Goal: Find specific page/section: Find specific page/section

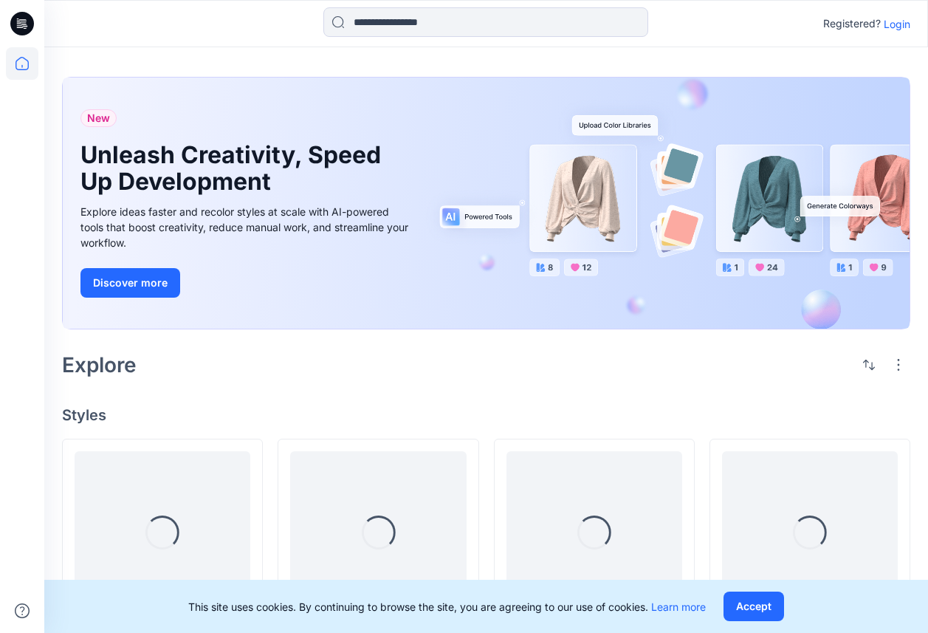
click at [899, 27] on p "Login" at bounding box center [897, 24] width 27 height 16
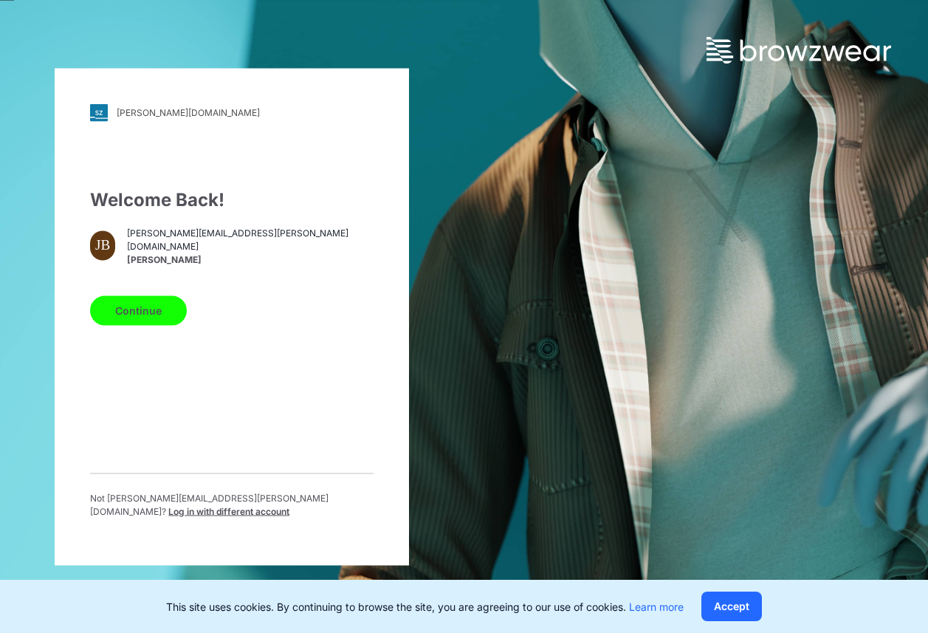
click at [172, 318] on button "Continue" at bounding box center [138, 310] width 97 height 30
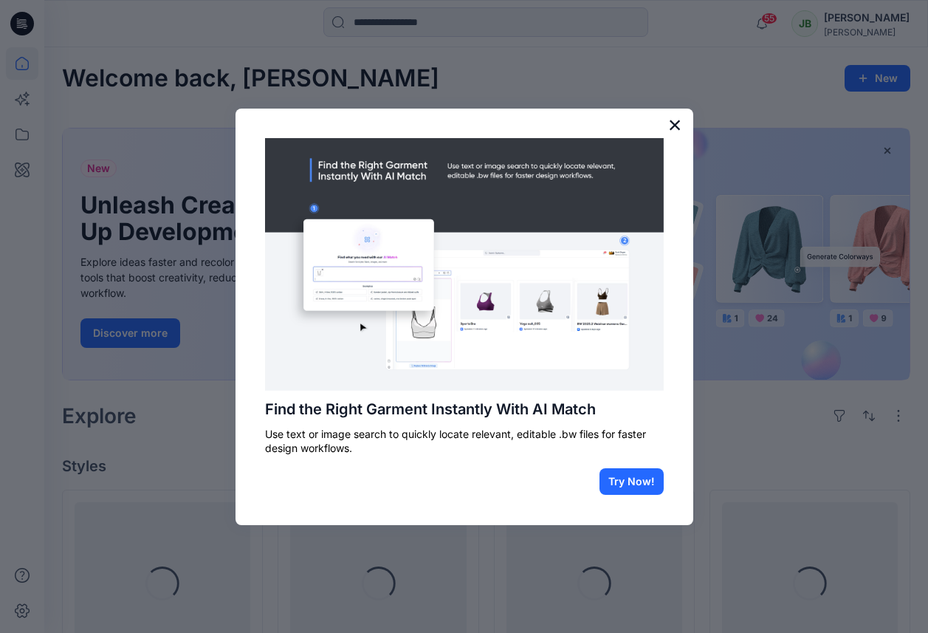
click at [674, 133] on button "×" at bounding box center [675, 125] width 14 height 24
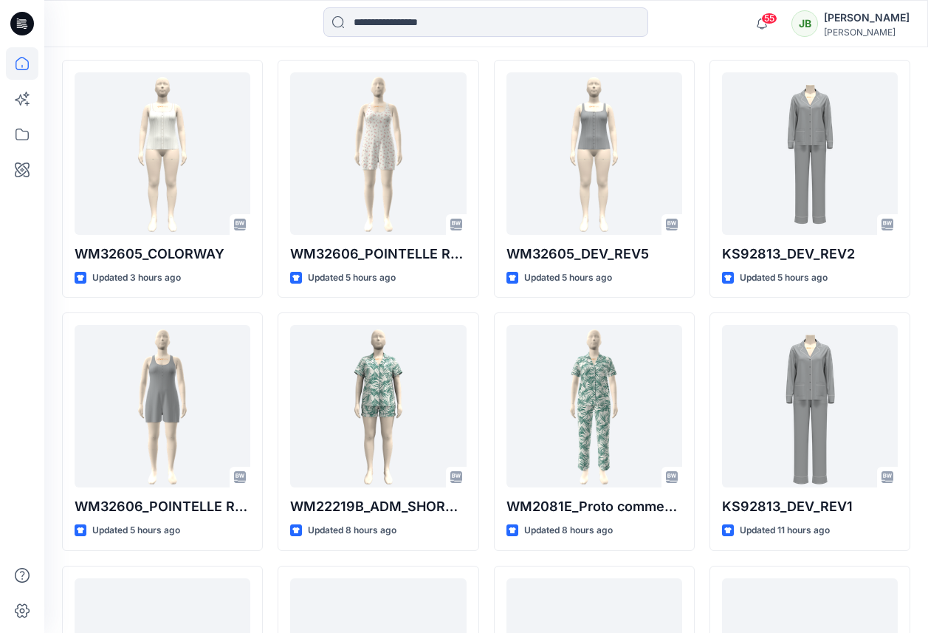
scroll to position [451, 0]
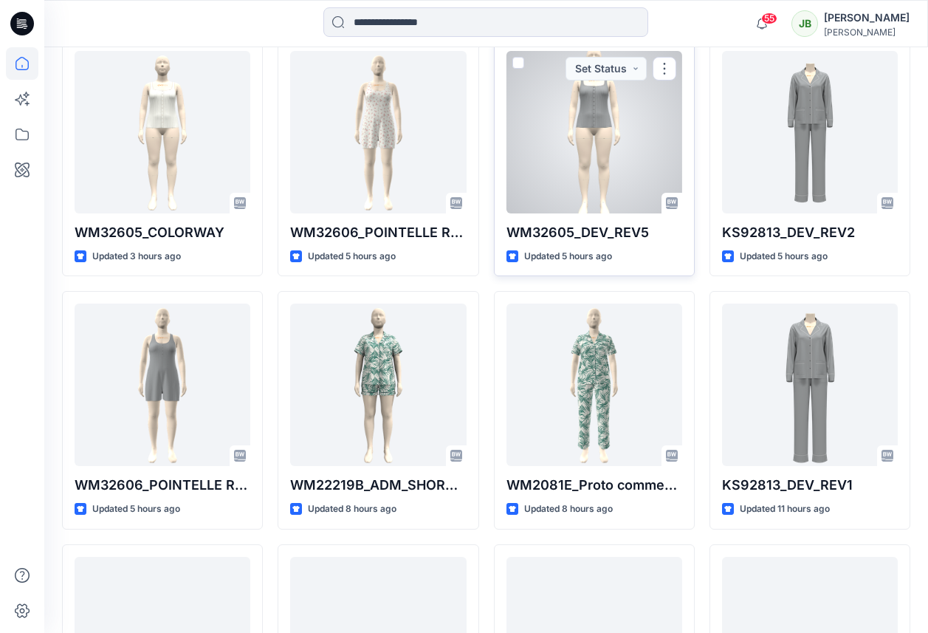
click at [572, 171] on div at bounding box center [595, 132] width 176 height 162
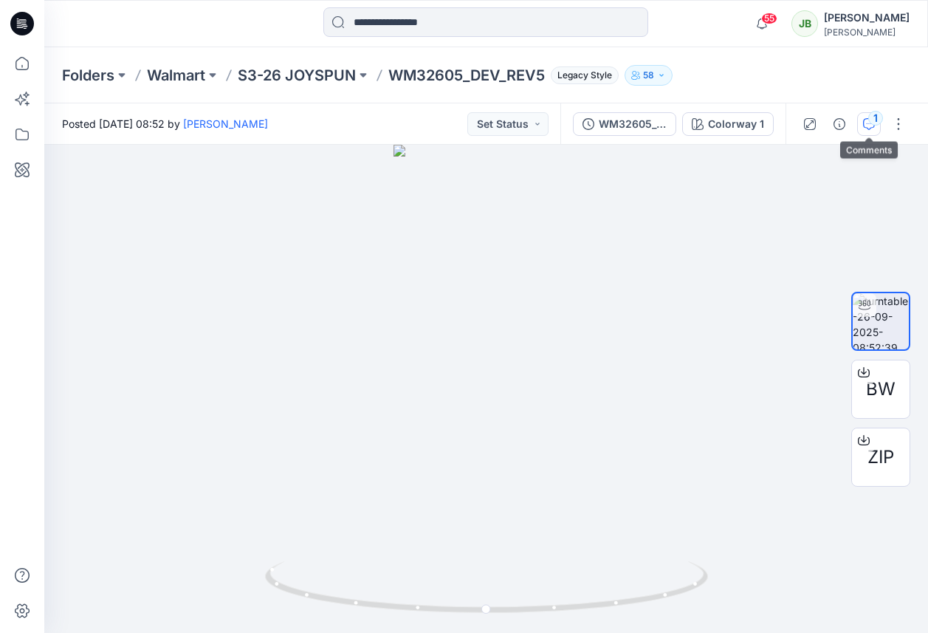
click at [870, 116] on div "1" at bounding box center [876, 118] width 15 height 15
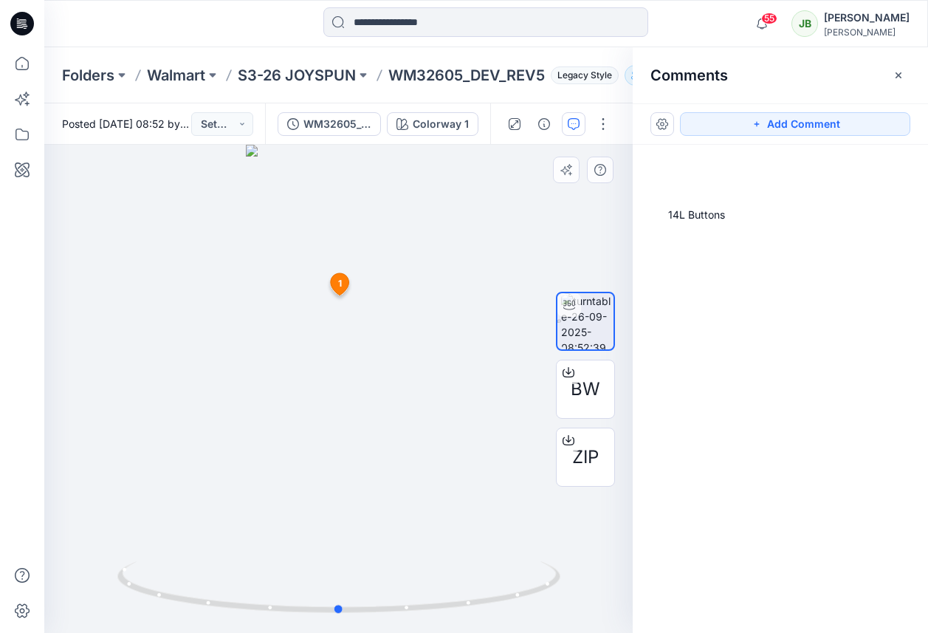
click at [487, 267] on div at bounding box center [338, 389] width 589 height 488
click at [482, 309] on div at bounding box center [338, 389] width 589 height 488
click at [550, 246] on div "BW ZIP" at bounding box center [585, 389] width 95 height 307
click at [525, 243] on div at bounding box center [338, 389] width 589 height 488
click at [462, 298] on div at bounding box center [338, 389] width 589 height 488
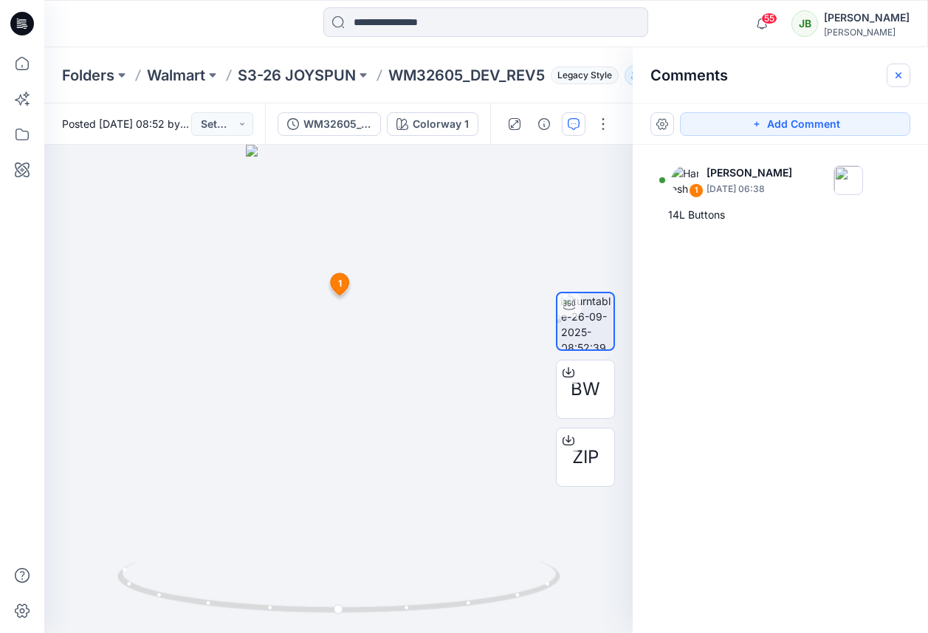
click at [898, 70] on icon "button" at bounding box center [899, 75] width 12 height 12
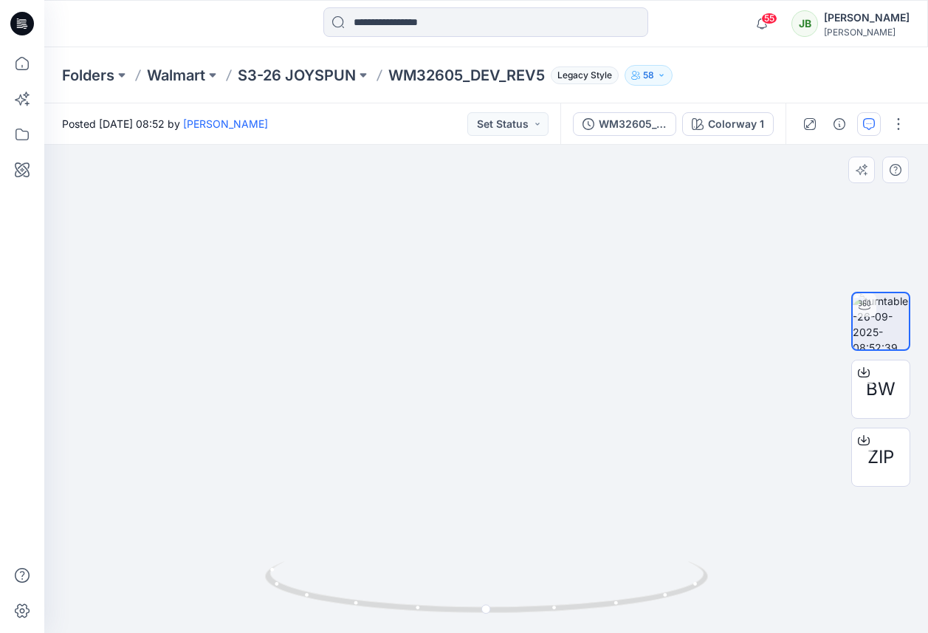
drag, startPoint x: 730, startPoint y: 219, endPoint x: 723, endPoint y: 420, distance: 201.0
click at [724, 421] on img at bounding box center [486, 253] width 545 height 761
drag, startPoint x: 698, startPoint y: 297, endPoint x: 696, endPoint y: 346, distance: 49.5
click at [697, 348] on div at bounding box center [486, 389] width 884 height 488
drag, startPoint x: 485, startPoint y: 611, endPoint x: 458, endPoint y: 605, distance: 28.0
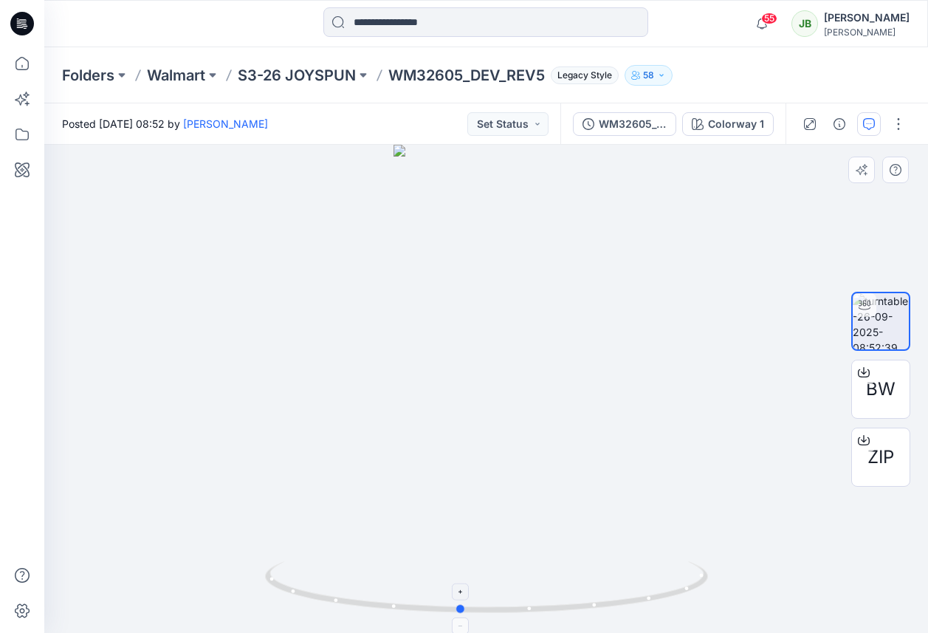
click at [458, 605] on circle at bounding box center [460, 609] width 9 height 9
drag, startPoint x: 461, startPoint y: 606, endPoint x: 474, endPoint y: 606, distance: 13.3
click at [474, 606] on circle at bounding box center [474, 609] width 9 height 9
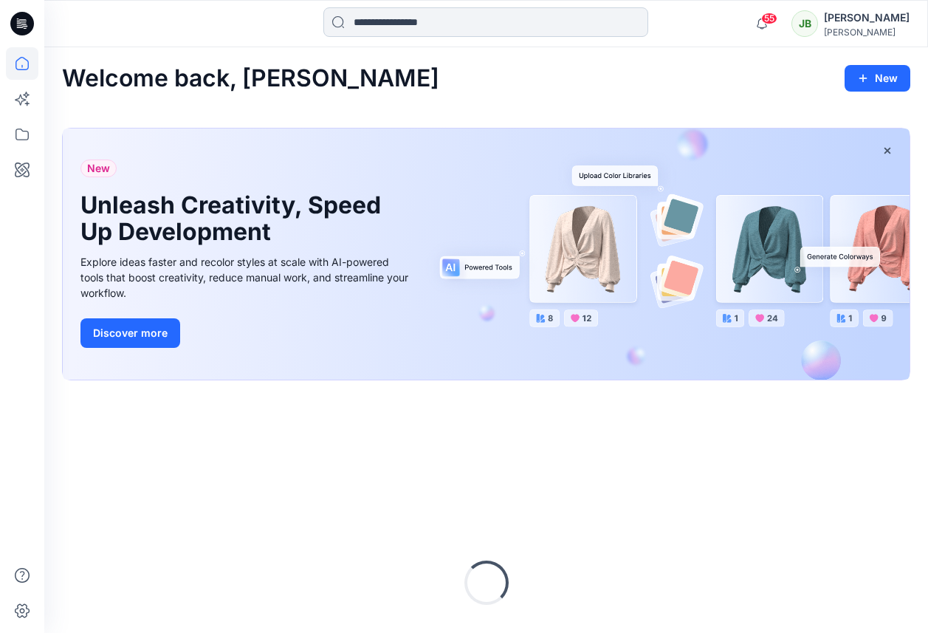
scroll to position [151, 0]
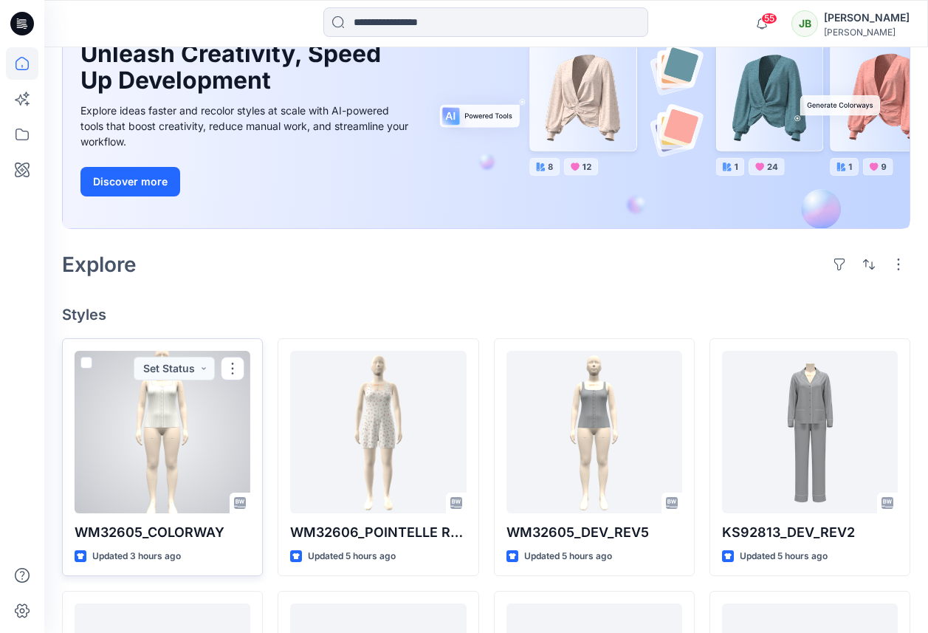
click at [186, 440] on div at bounding box center [163, 432] width 176 height 162
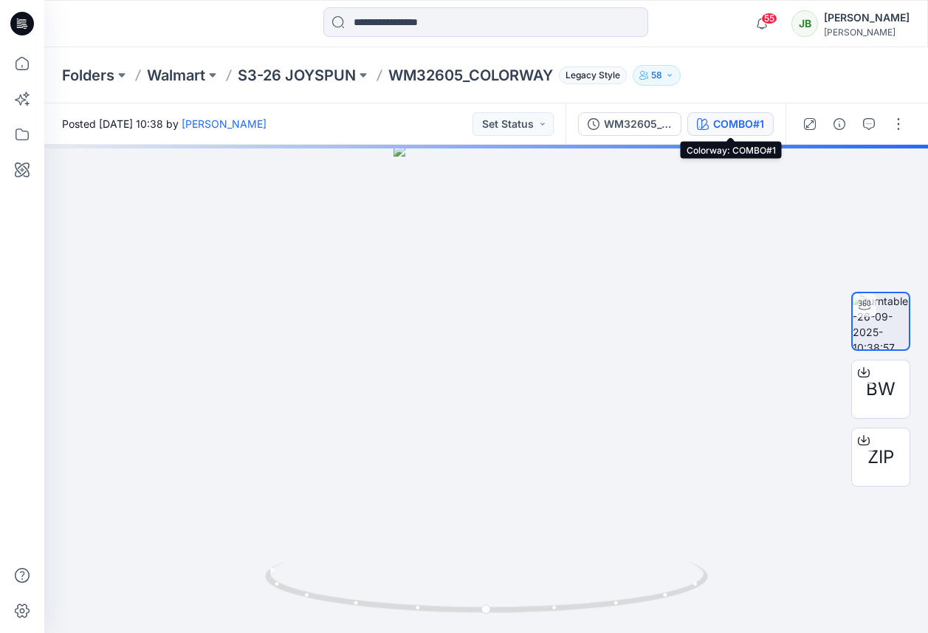
click at [758, 133] on button "COMBO#1" at bounding box center [731, 124] width 86 height 24
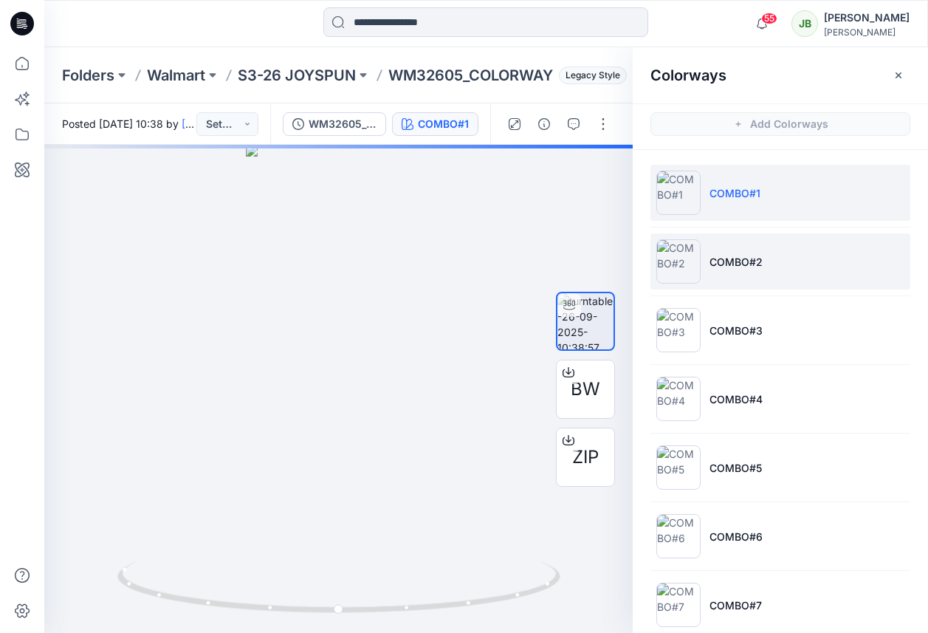
click at [727, 271] on li "COMBO#2" at bounding box center [781, 261] width 260 height 56
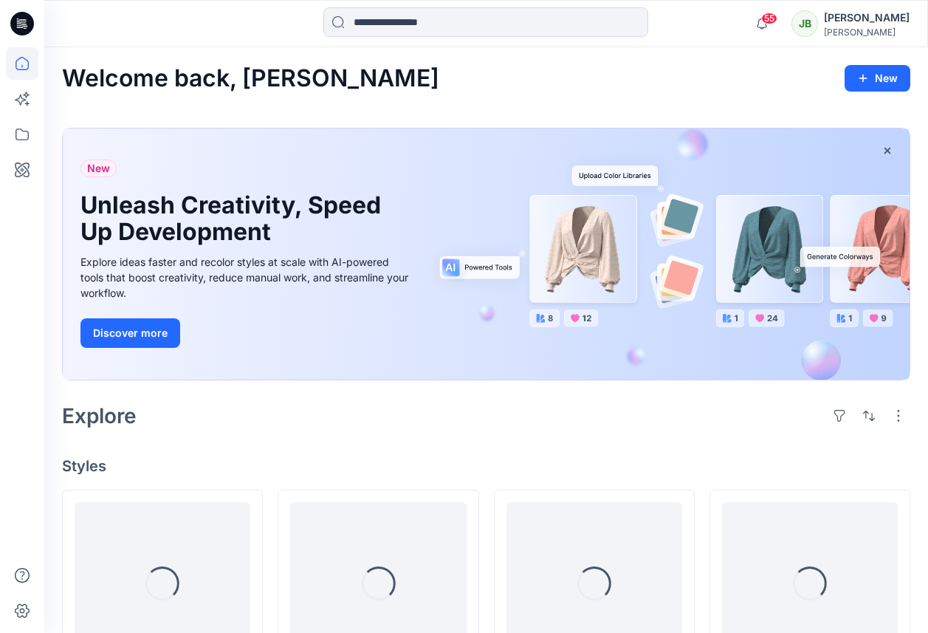
scroll to position [151, 0]
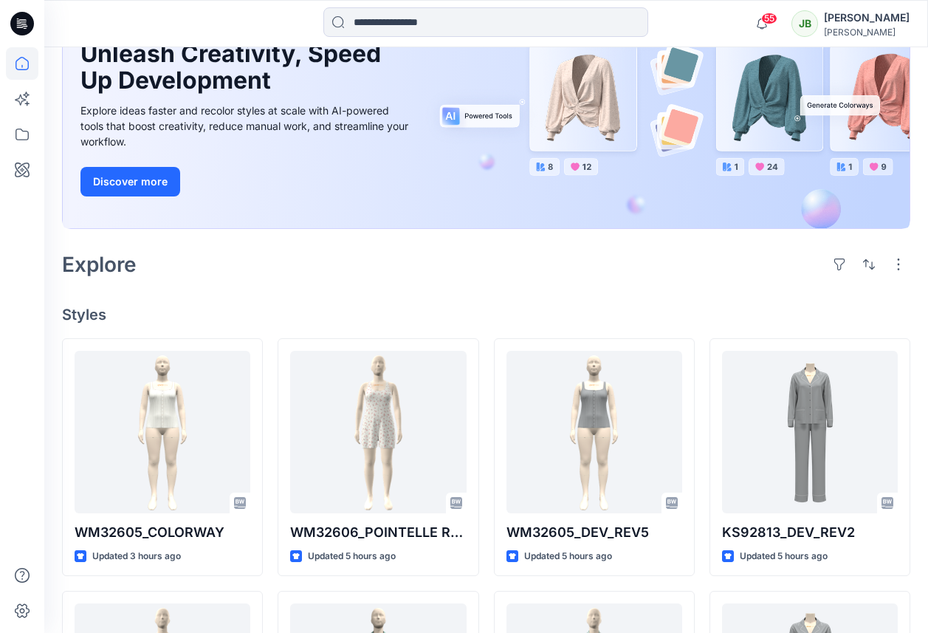
click at [24, 27] on icon at bounding box center [22, 24] width 24 height 24
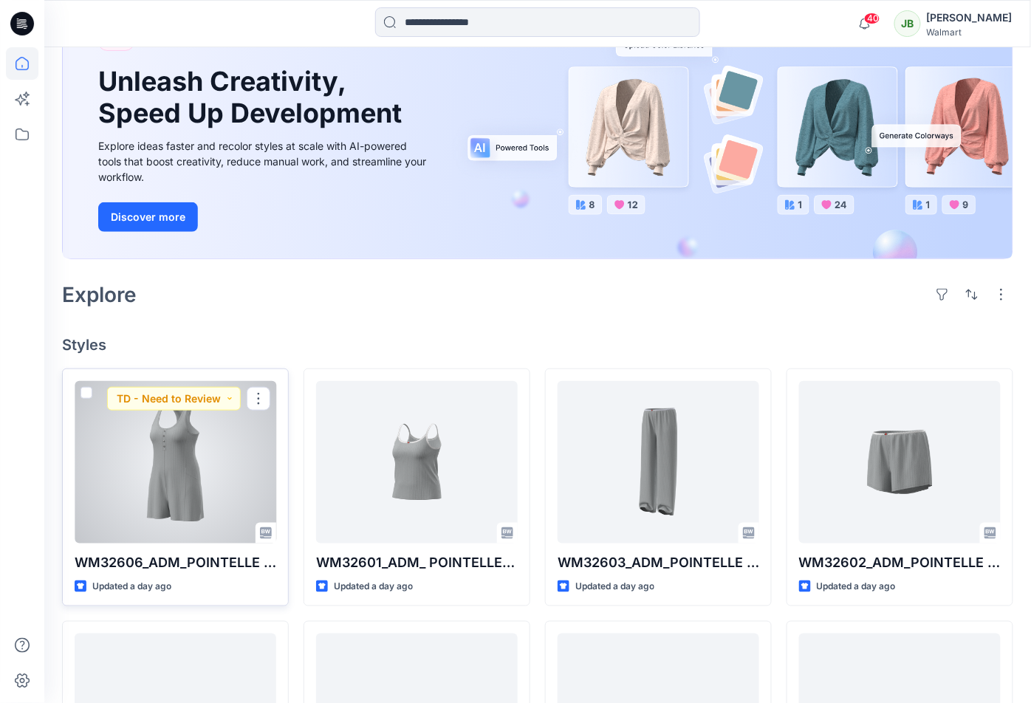
scroll to position [124, 0]
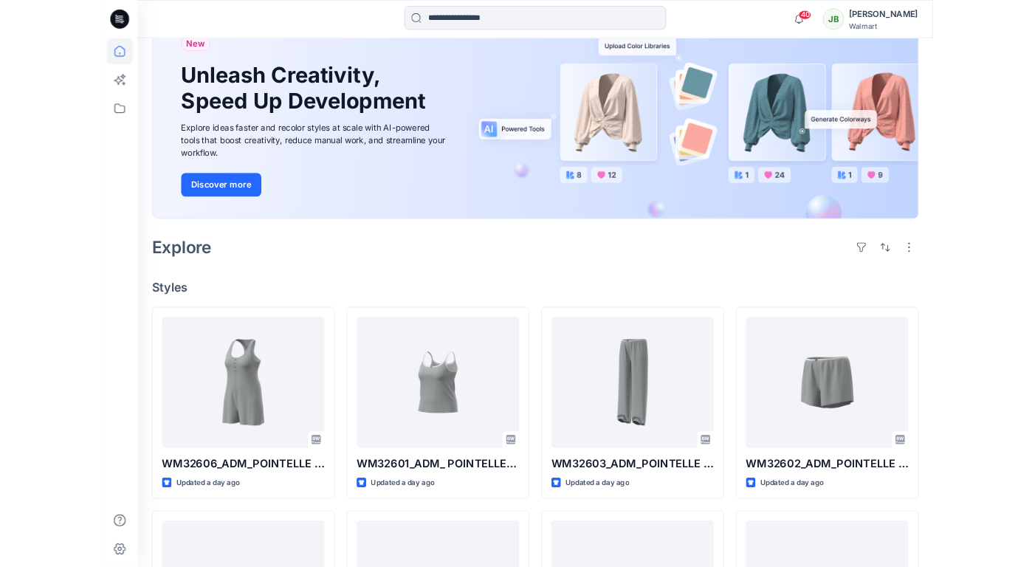
scroll to position [134, 0]
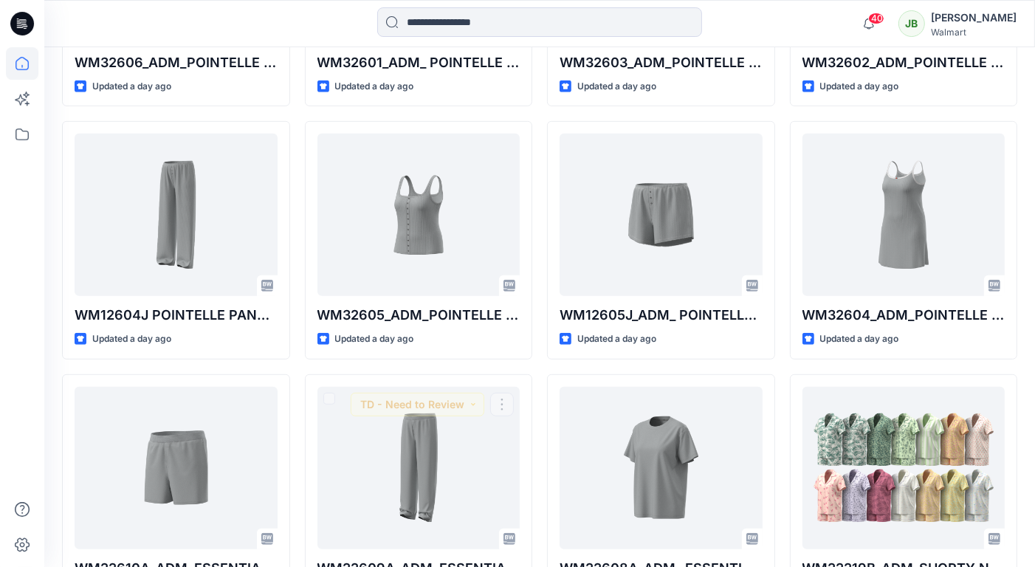
scroll to position [628, 0]
